Goal: Find contact information: Obtain details needed to contact an individual or organization

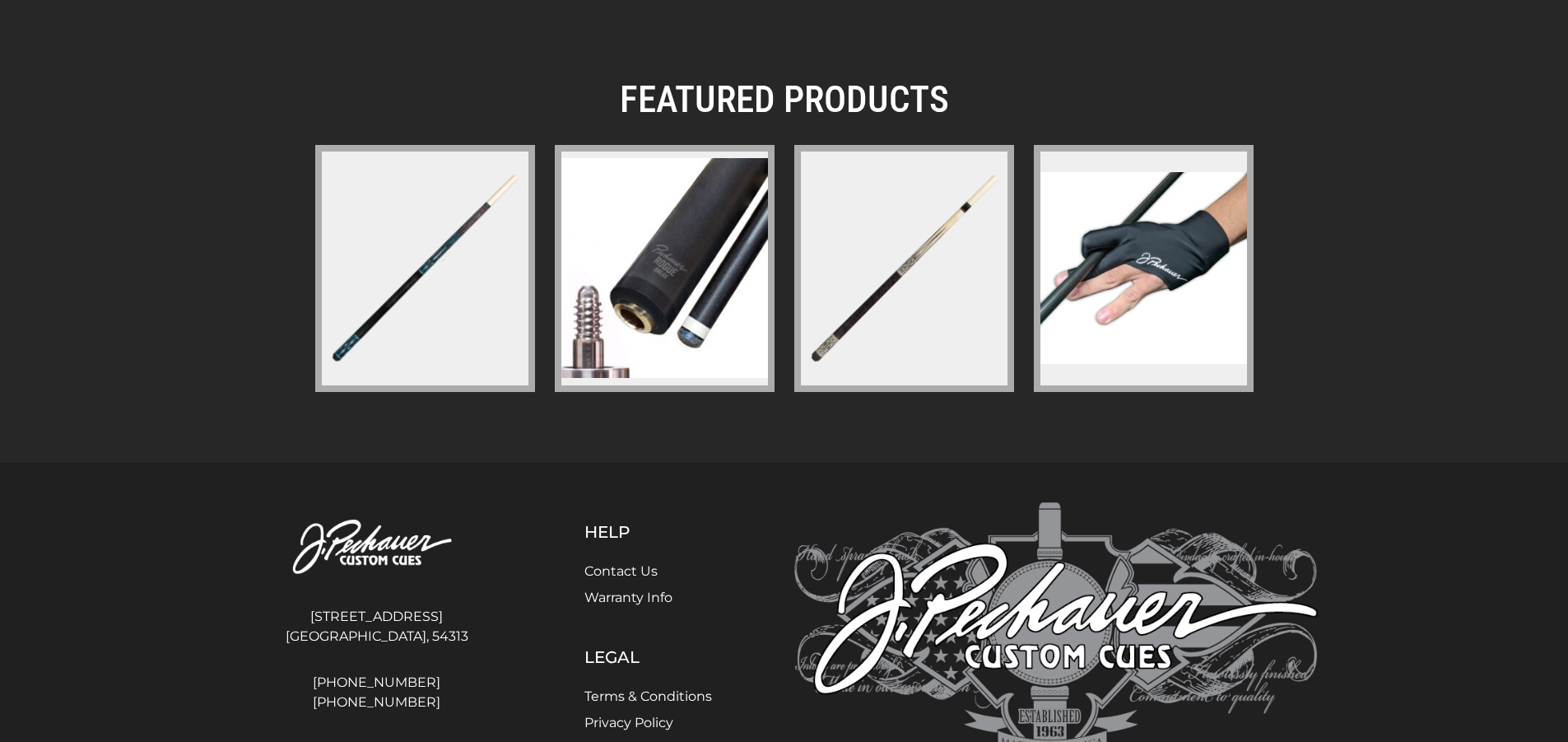
scroll to position [2394, 0]
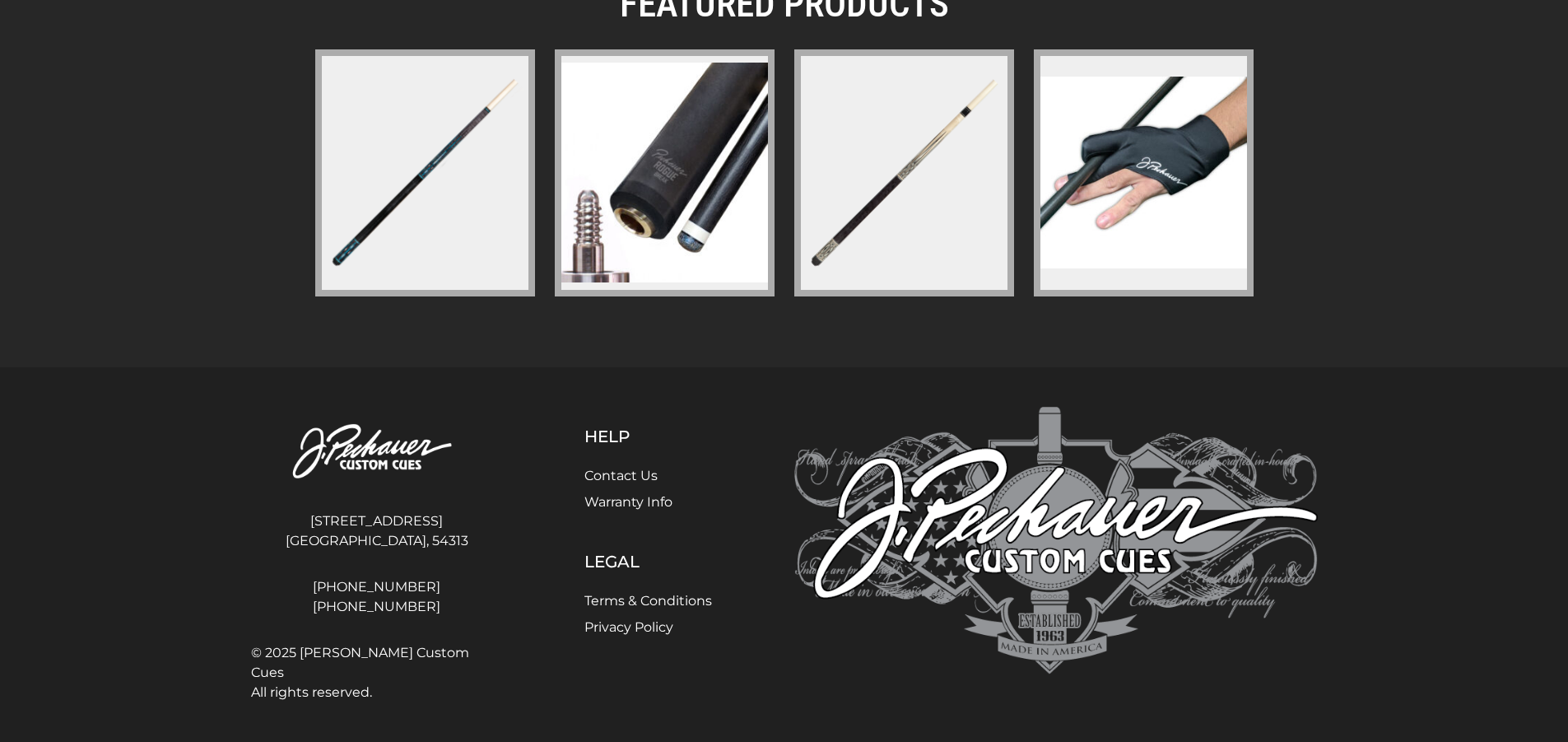
click at [619, 471] on link "Contact Us" at bounding box center [621, 476] width 74 height 16
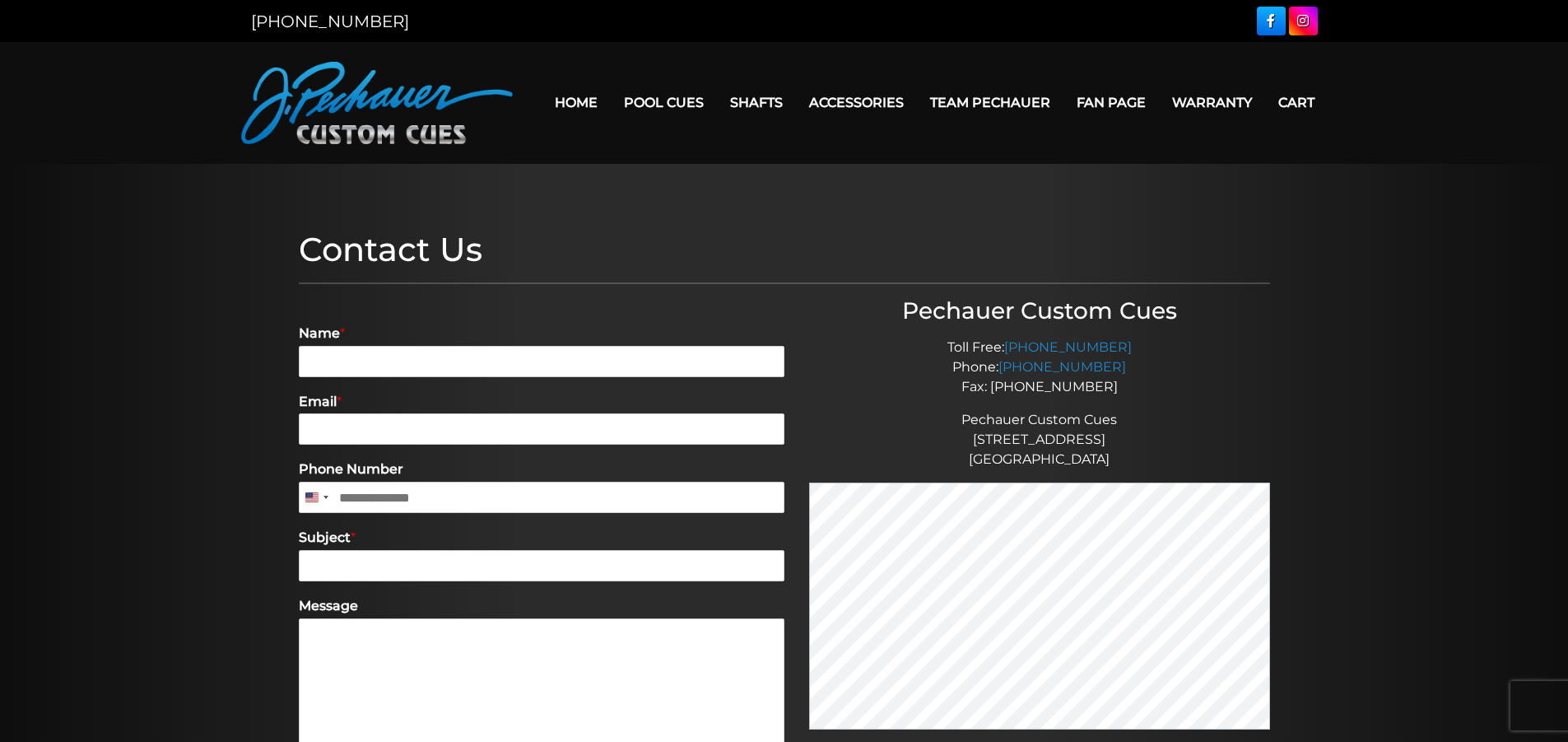
click at [577, 211] on div at bounding box center [784, 627] width 1568 height 927
click at [544, 217] on div at bounding box center [784, 627] width 1568 height 927
click at [595, 188] on div at bounding box center [784, 627] width 1568 height 927
click at [611, 204] on div at bounding box center [784, 627] width 1568 height 927
click at [618, 230] on h1 "Contact Us" at bounding box center [784, 250] width 971 height 39
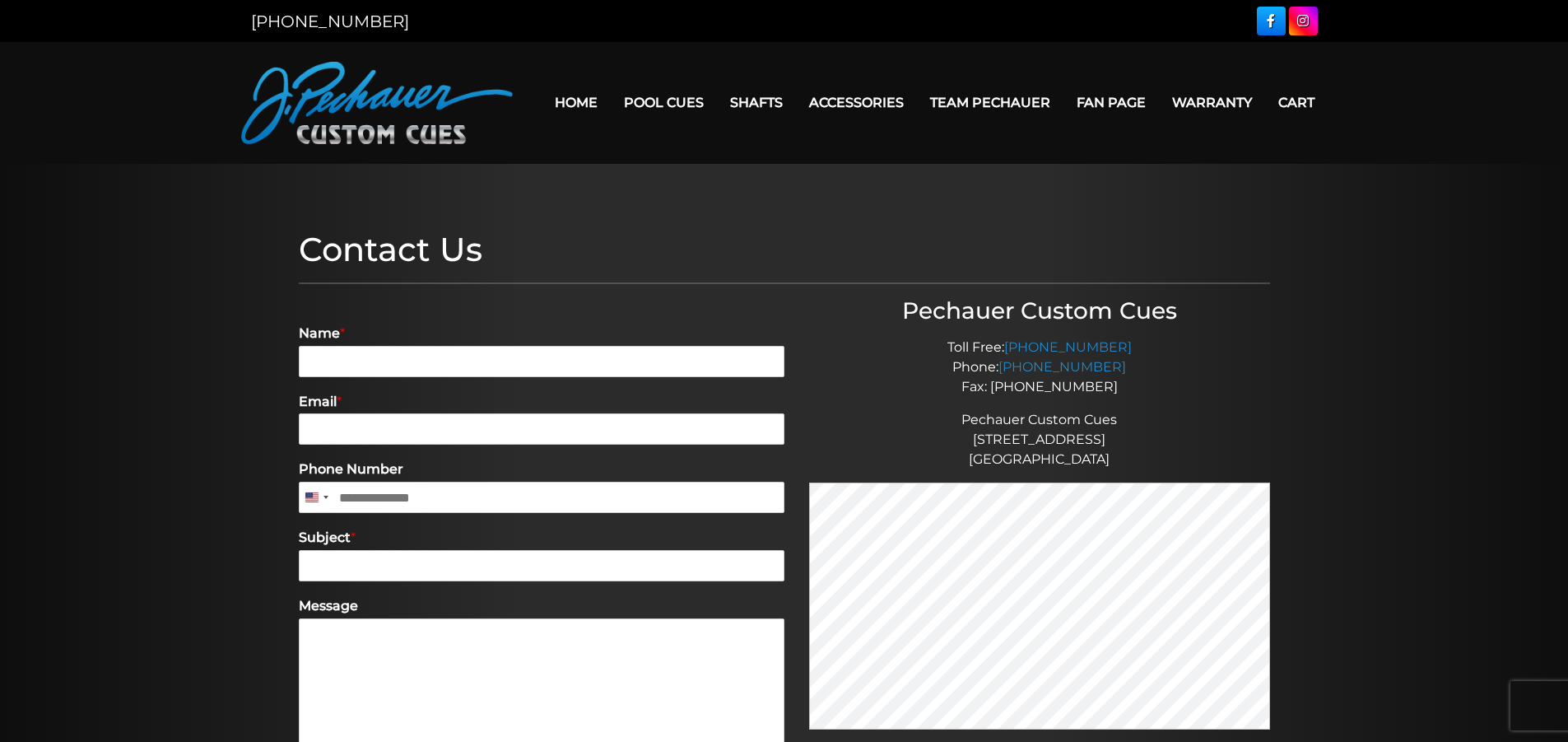
click at [577, 149] on header "MENU Home Pool Cues Celebration Cue JP Series (T) – NEW Pro Series (R) – NEW Ch…" at bounding box center [784, 103] width 1568 height 122
click at [582, 193] on div at bounding box center [784, 627] width 1568 height 927
click at [538, 212] on div at bounding box center [784, 627] width 1568 height 927
click at [537, 210] on div at bounding box center [784, 627] width 1568 height 927
click at [537, 221] on div "Contact Us Name * Email * Phone Number United States +1 United States +1 United…" at bounding box center [784, 627] width 987 height 812
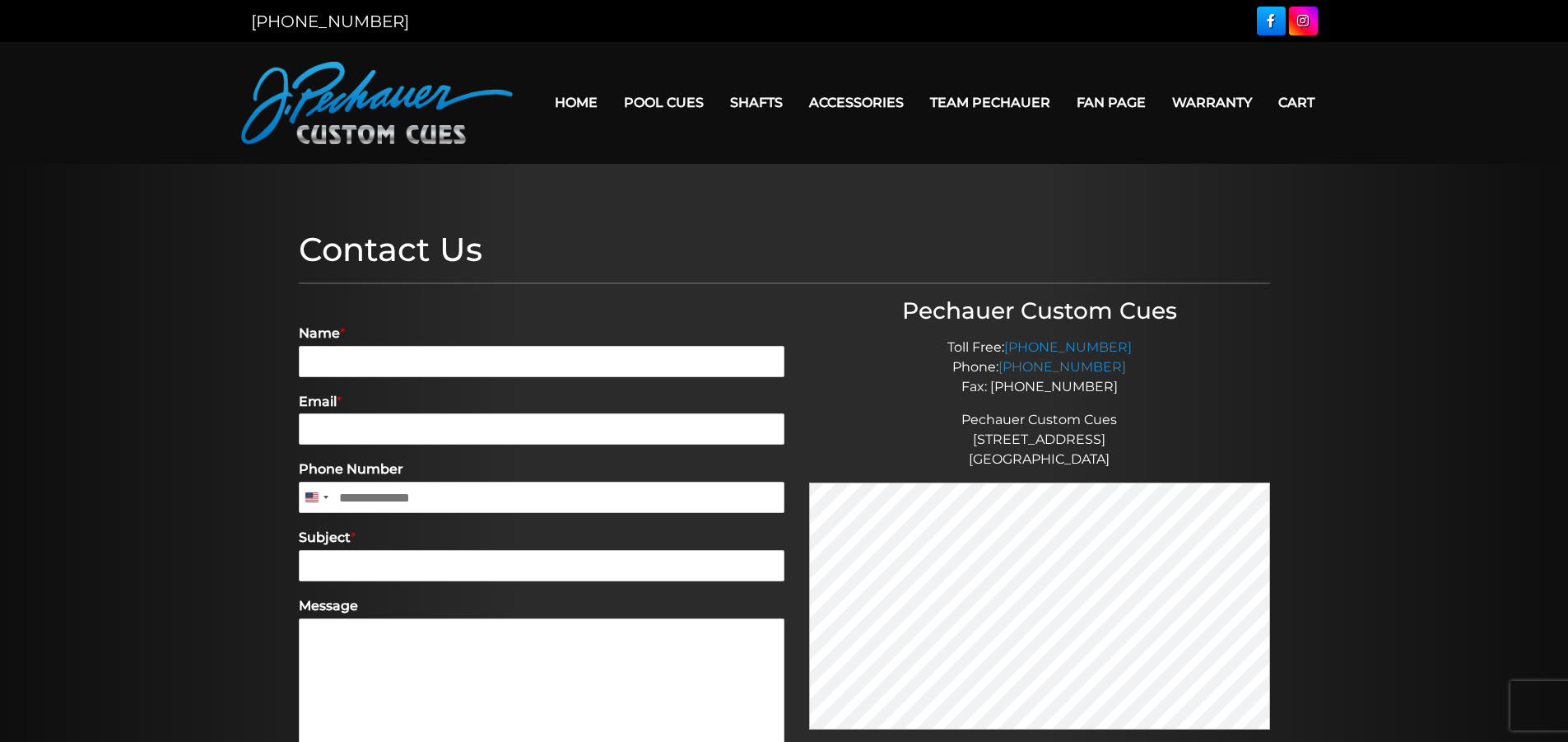
click at [535, 188] on div at bounding box center [784, 627] width 1568 height 927
click at [522, 192] on div at bounding box center [784, 627] width 1568 height 927
click at [532, 195] on div at bounding box center [784, 627] width 1568 height 927
click at [469, 365] on input "Name *" at bounding box center [541, 362] width 485 height 31
click at [530, 241] on h1 "Contact Us" at bounding box center [784, 250] width 971 height 39
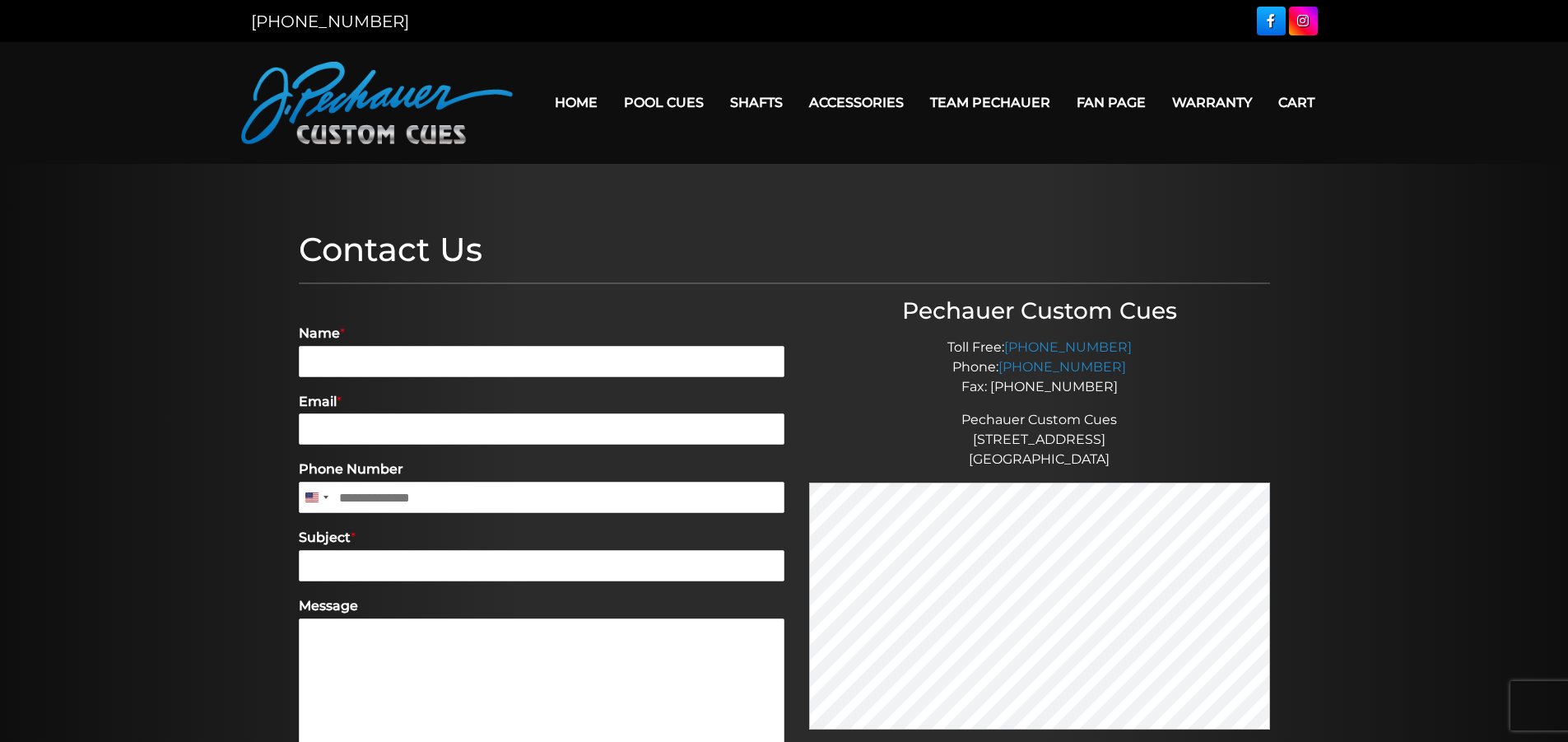
click at [561, 203] on div at bounding box center [784, 627] width 1568 height 927
